Goal: Navigation & Orientation: Find specific page/section

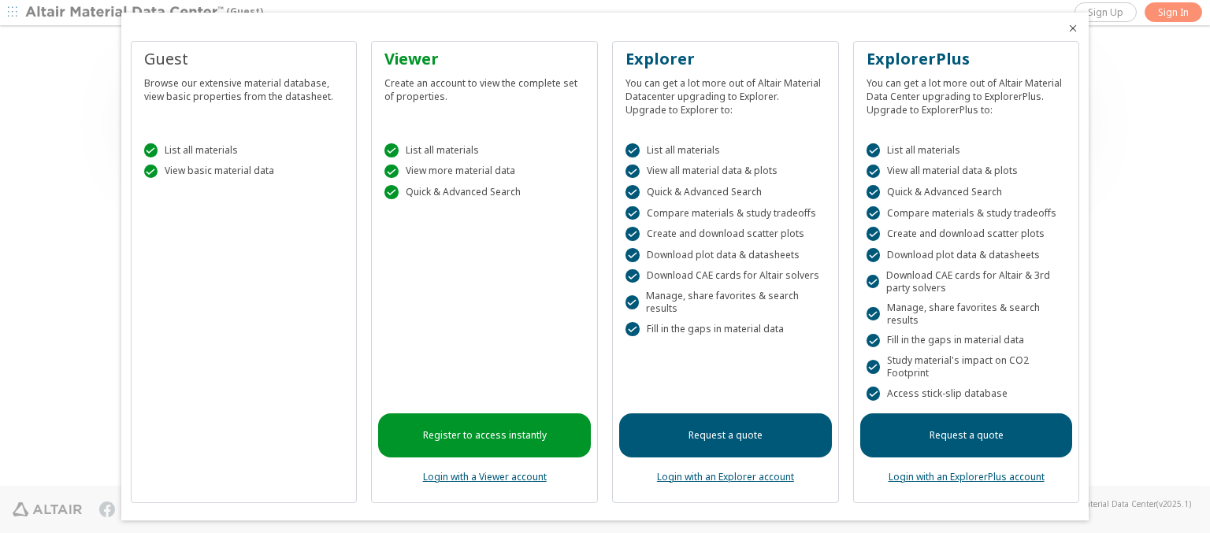
click at [1067, 28] on icon "Close" at bounding box center [1073, 28] width 13 height 13
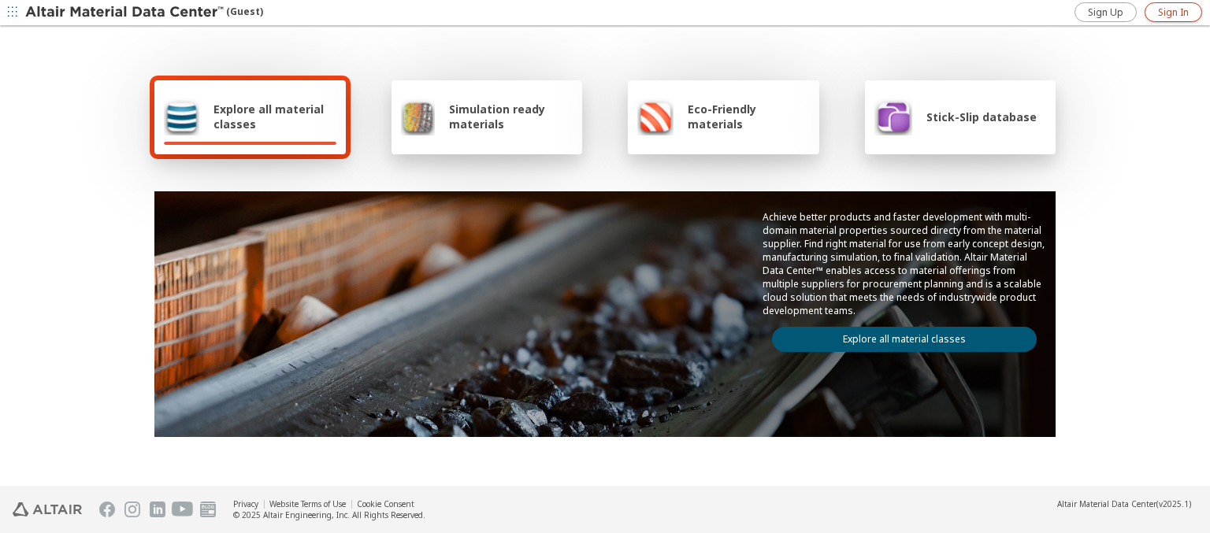
click at [1173, 12] on span "Sign In" at bounding box center [1173, 12] width 31 height 13
click at [125, 13] on img at bounding box center [125, 13] width 201 height 16
click at [269, 117] on span "Explore all material classes" at bounding box center [275, 117] width 123 height 30
click at [898, 336] on link "Explore all material classes" at bounding box center [904, 339] width 265 height 25
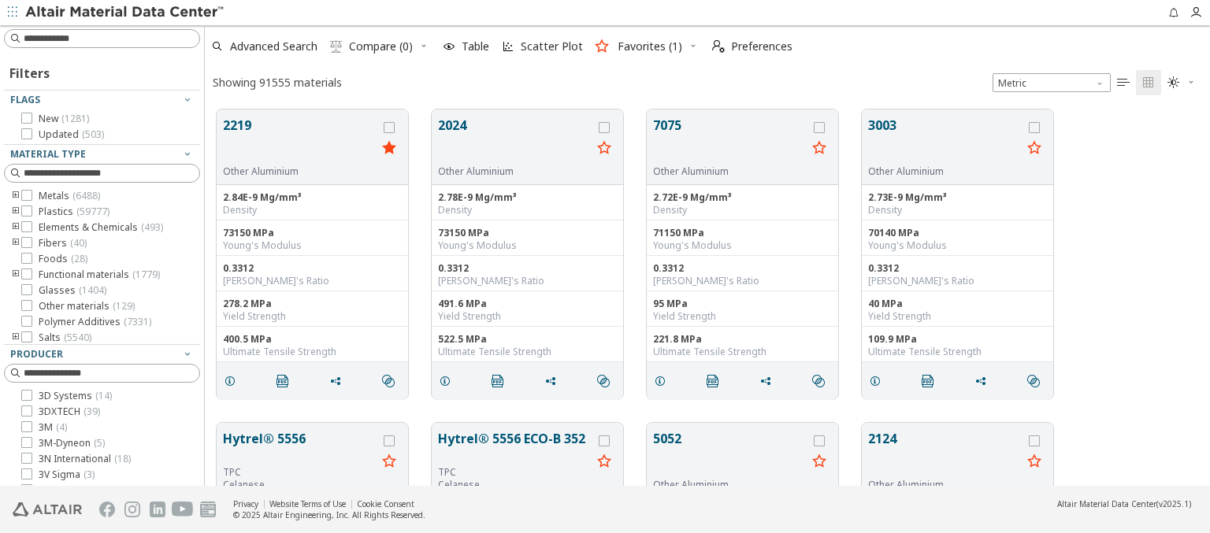
scroll to position [377, 993]
type input "**********"
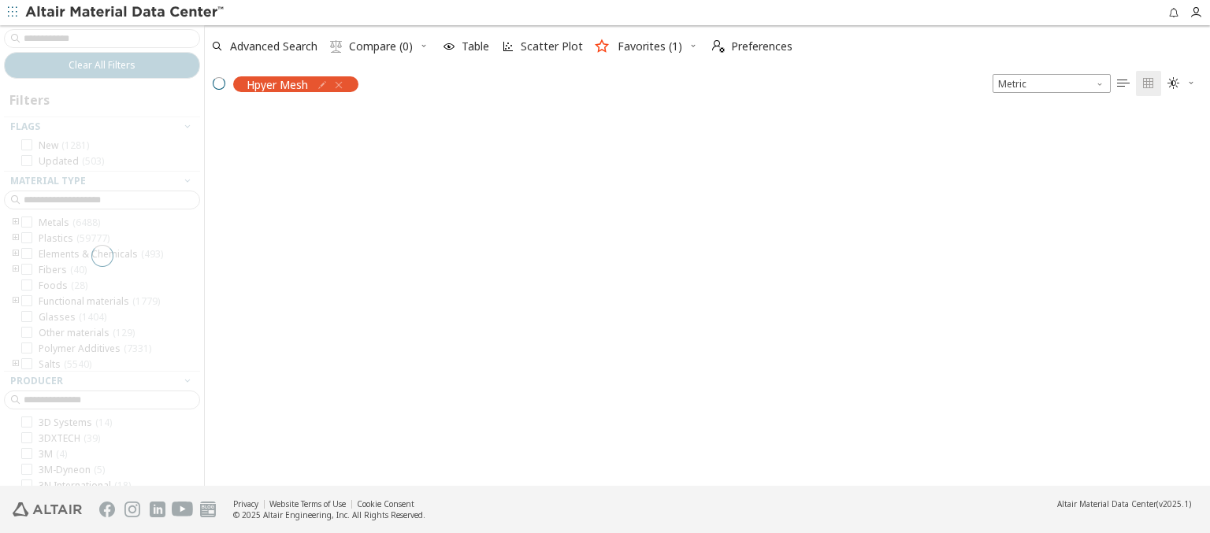
scroll to position [374, 993]
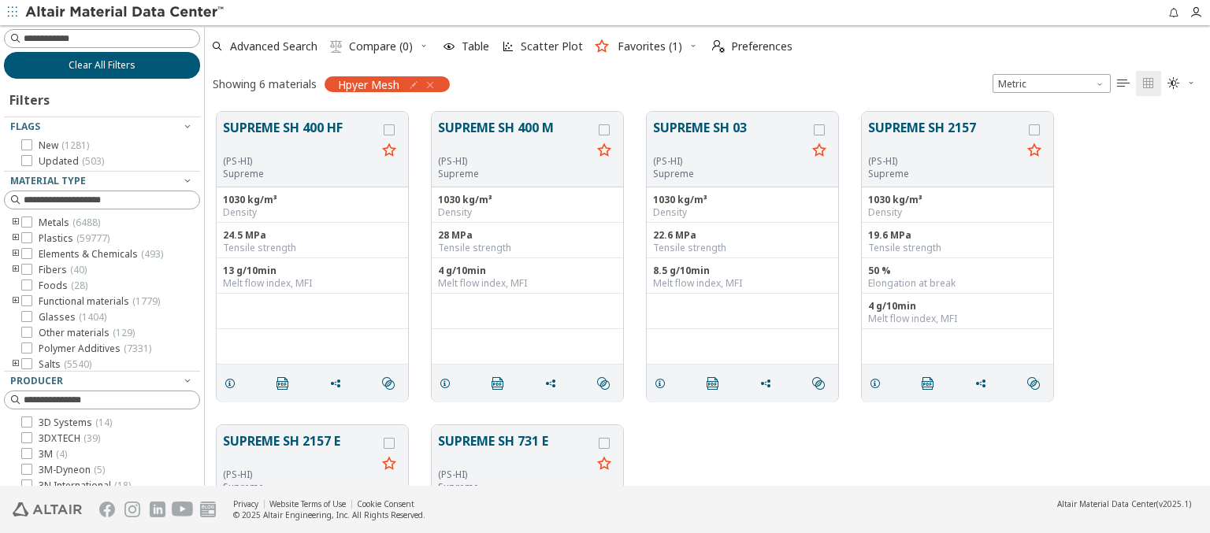
click at [96, 65] on span "Clear All Filters" at bounding box center [102, 65] width 67 height 13
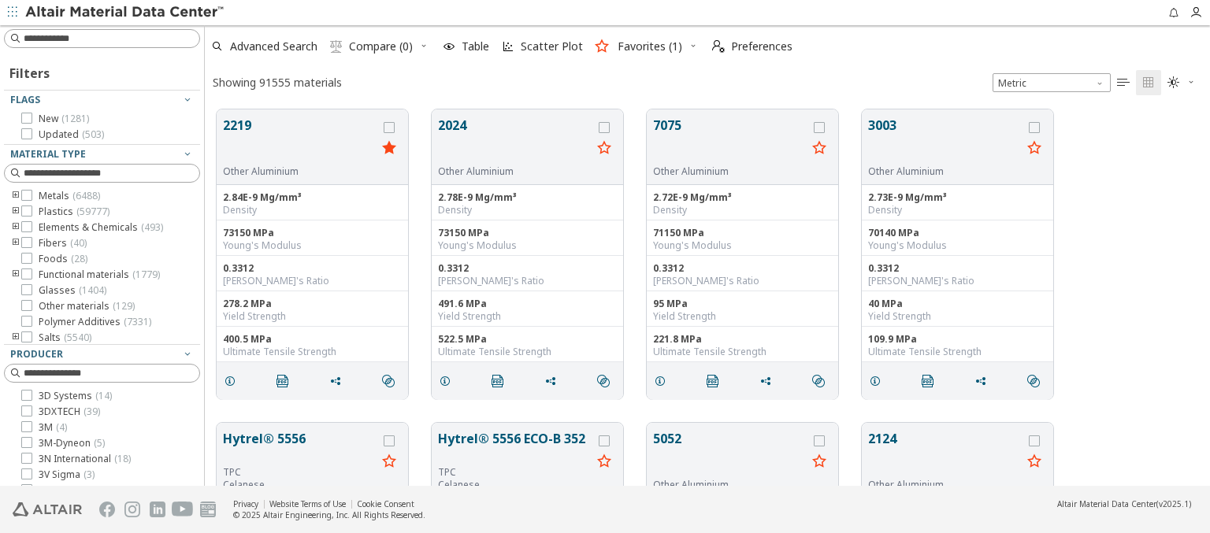
scroll to position [377, 993]
click at [125, 13] on img at bounding box center [125, 13] width 201 height 16
